Goal: Transaction & Acquisition: Subscribe to service/newsletter

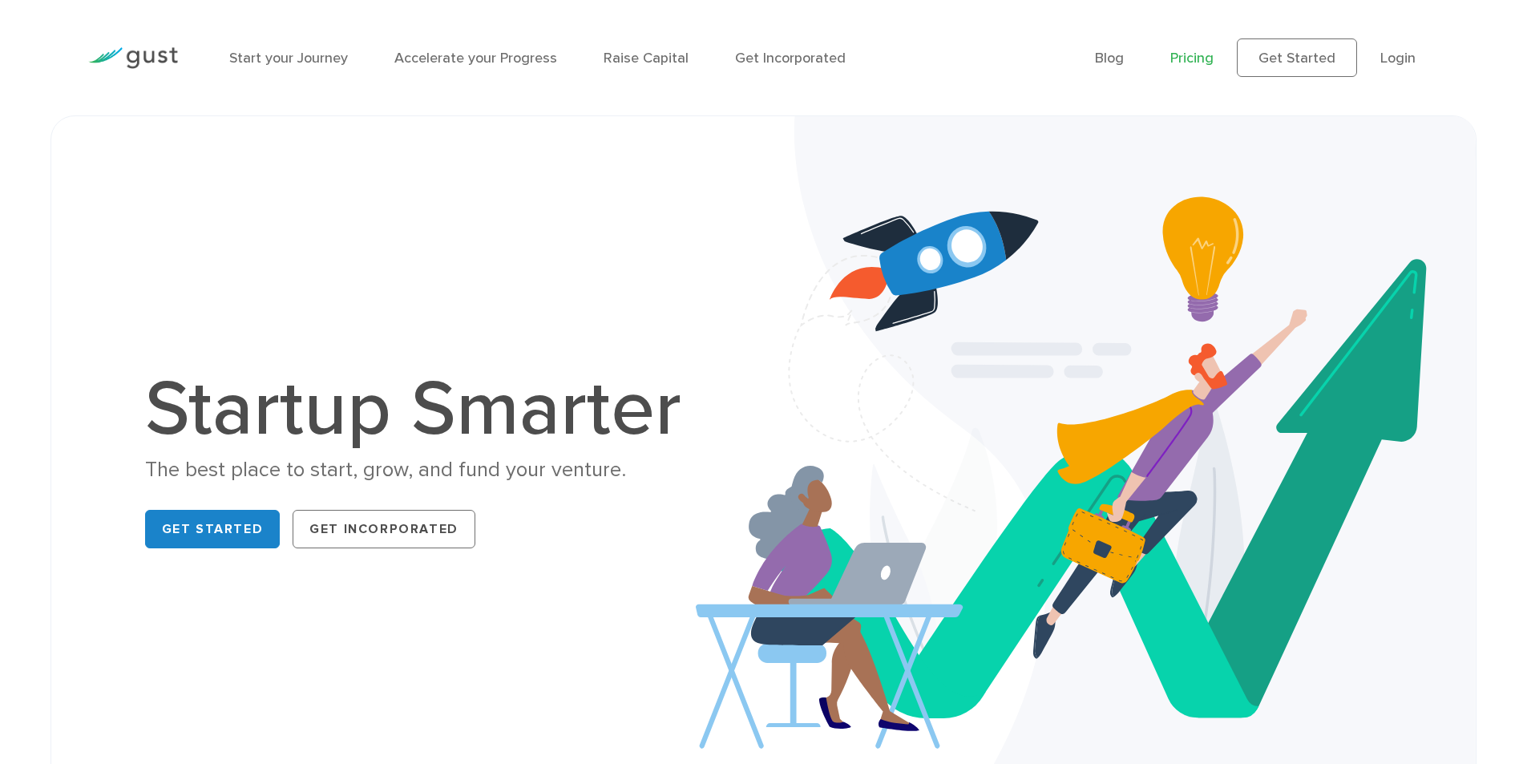
click at [1203, 59] on link "Pricing" at bounding box center [1191, 58] width 43 height 17
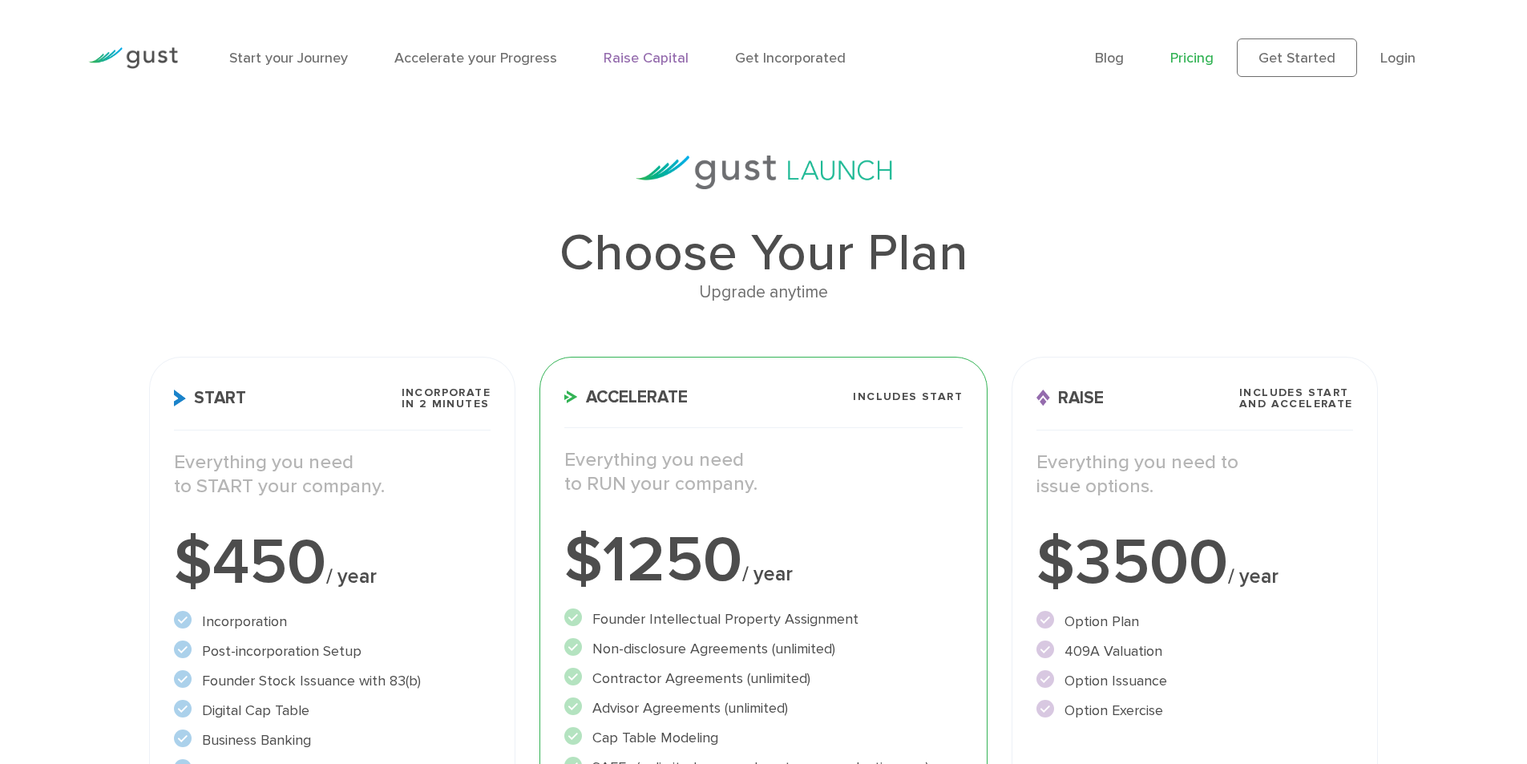
click at [647, 61] on link "Raise Capital" at bounding box center [645, 58] width 85 height 17
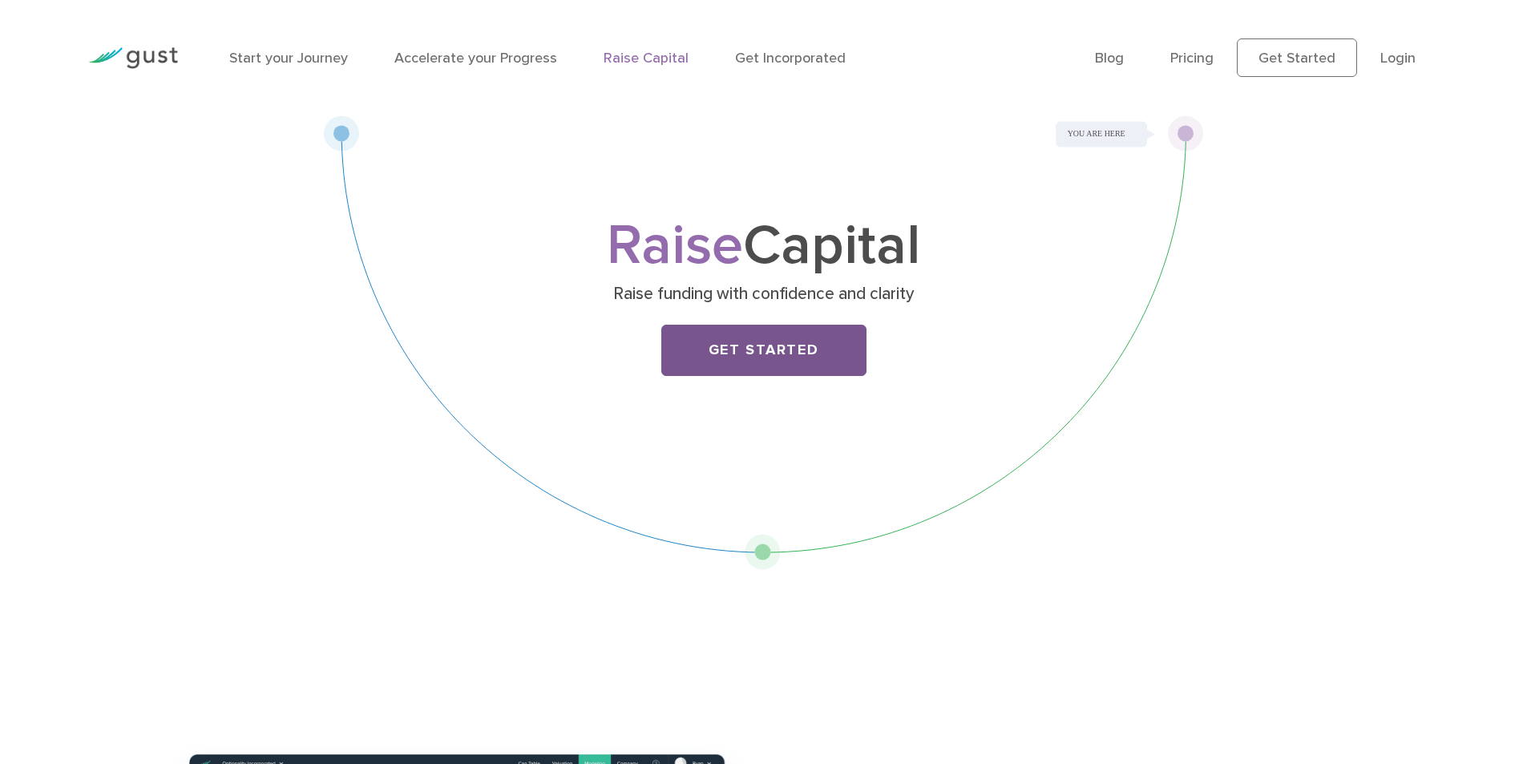
click at [768, 355] on link "Get Started" at bounding box center [763, 350] width 205 height 51
